Goal: Obtain resource: Obtain resource

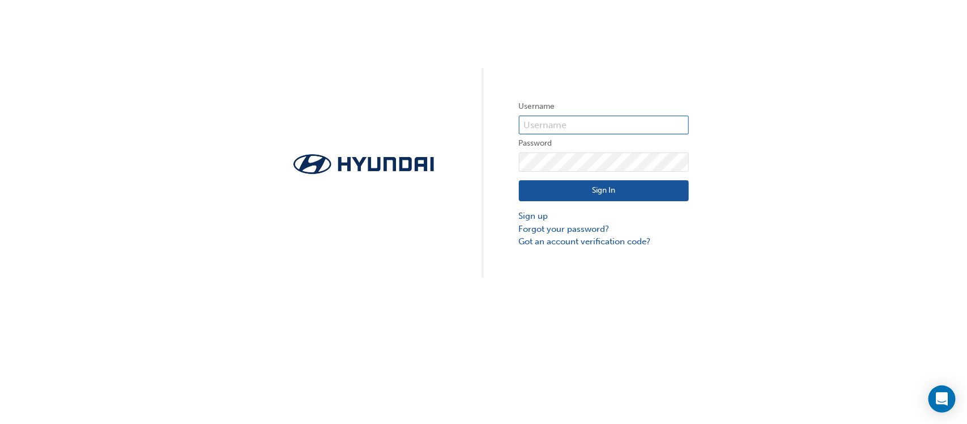
type input "[EMAIL_ADDRESS][DOMAIN_NAME]"
click at [617, 187] on button "Sign In" at bounding box center [604, 191] width 170 height 22
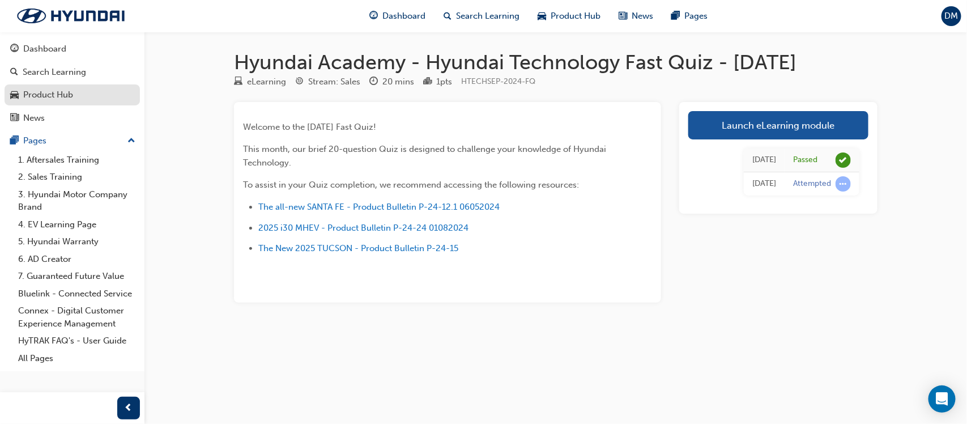
click at [62, 95] on div "Product Hub" at bounding box center [48, 94] width 50 height 13
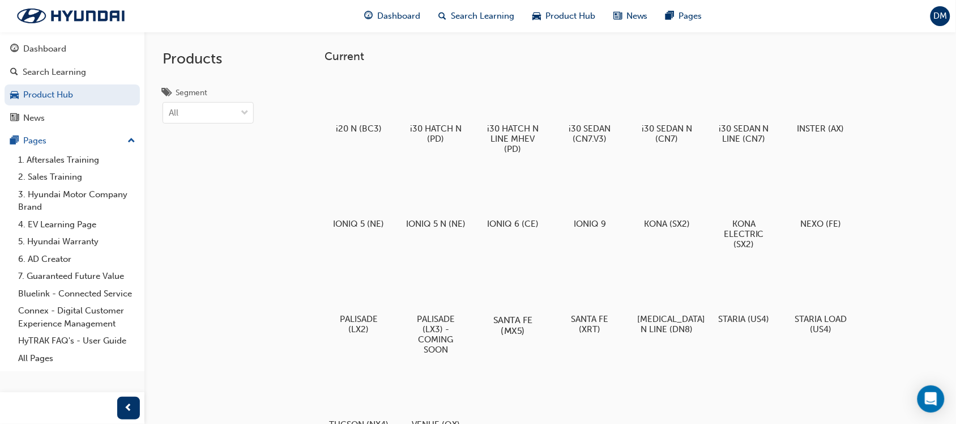
click at [513, 299] on div at bounding box center [513, 287] width 63 height 45
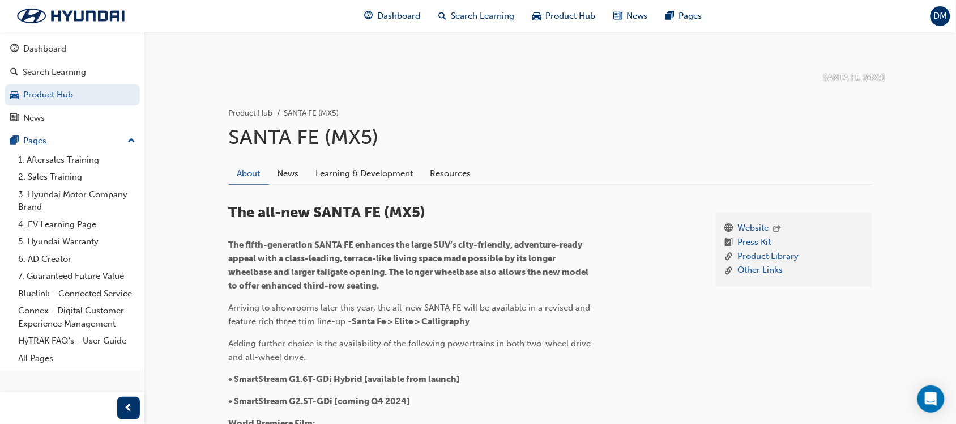
scroll to position [168, 0]
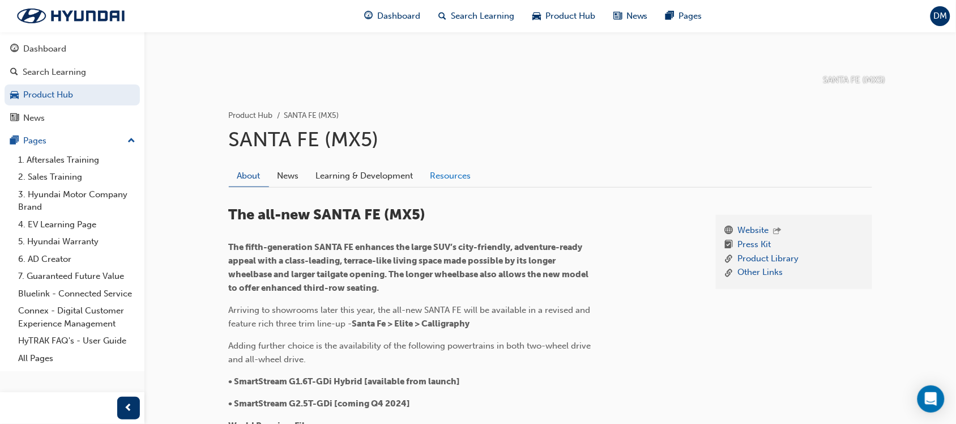
click at [455, 171] on link "Resources" at bounding box center [451, 176] width 58 height 22
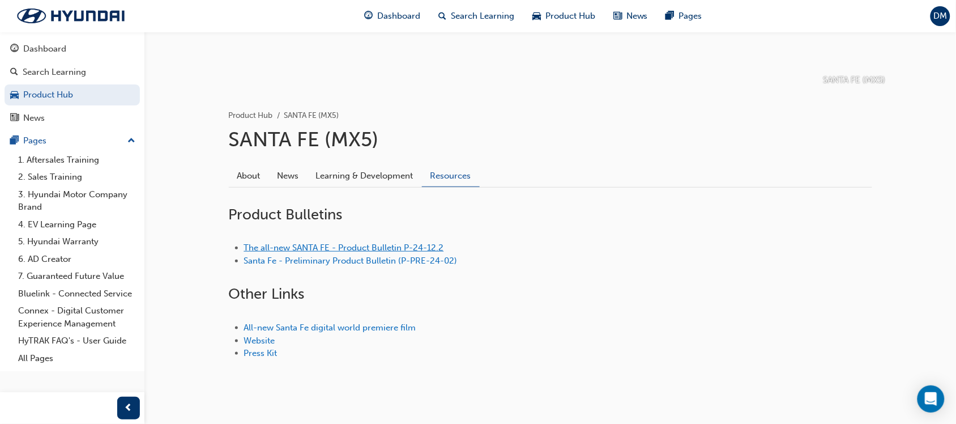
click at [380, 246] on link "The all-new SANTA FE - Product Bulletin P-24-12.2" at bounding box center [344, 247] width 200 height 10
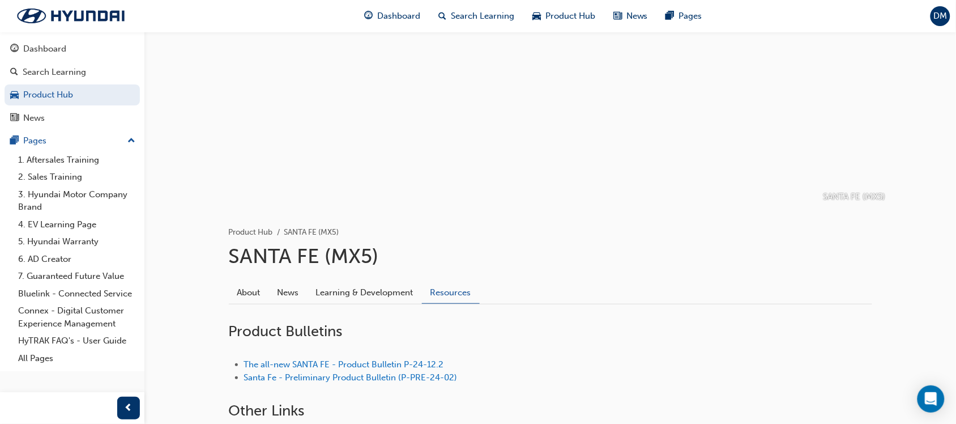
scroll to position [70, 0]
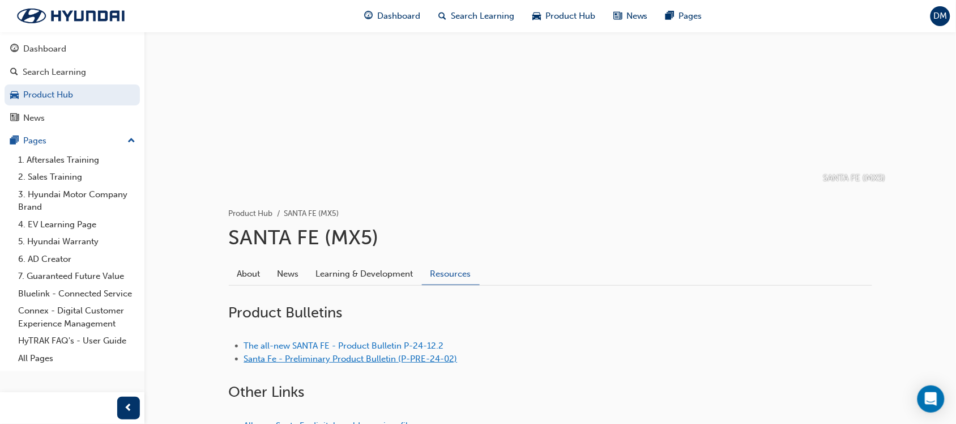
click at [386, 355] on link "Santa Fe - Preliminary Product Bulletin (P-PRE-24-02)" at bounding box center [351, 358] width 214 height 10
